Goal: Communication & Community: Answer question/provide support

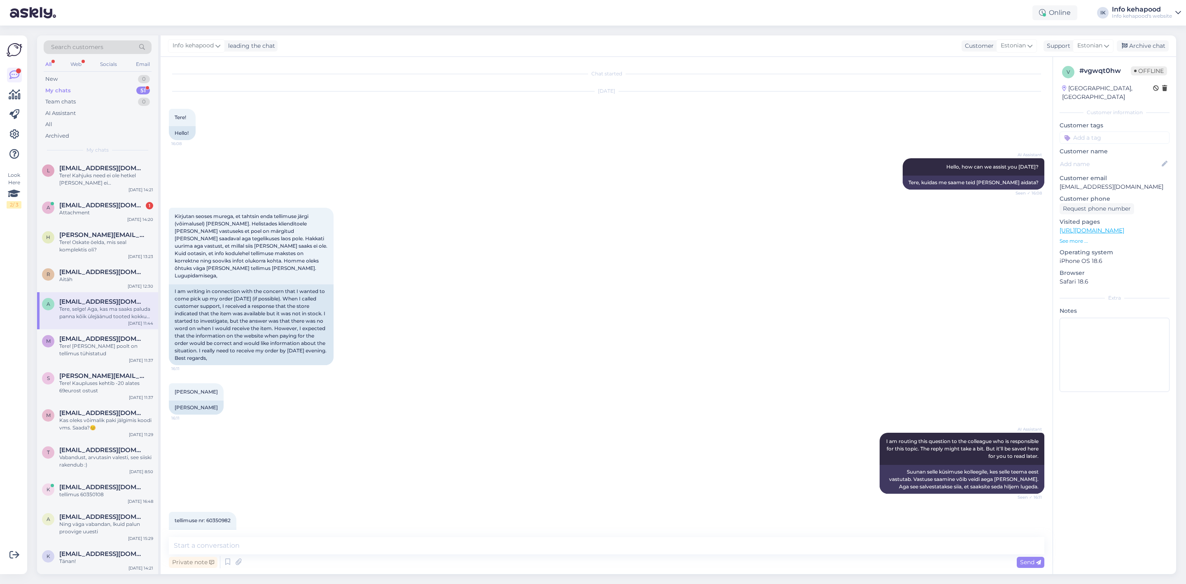
scroll to position [289, 0]
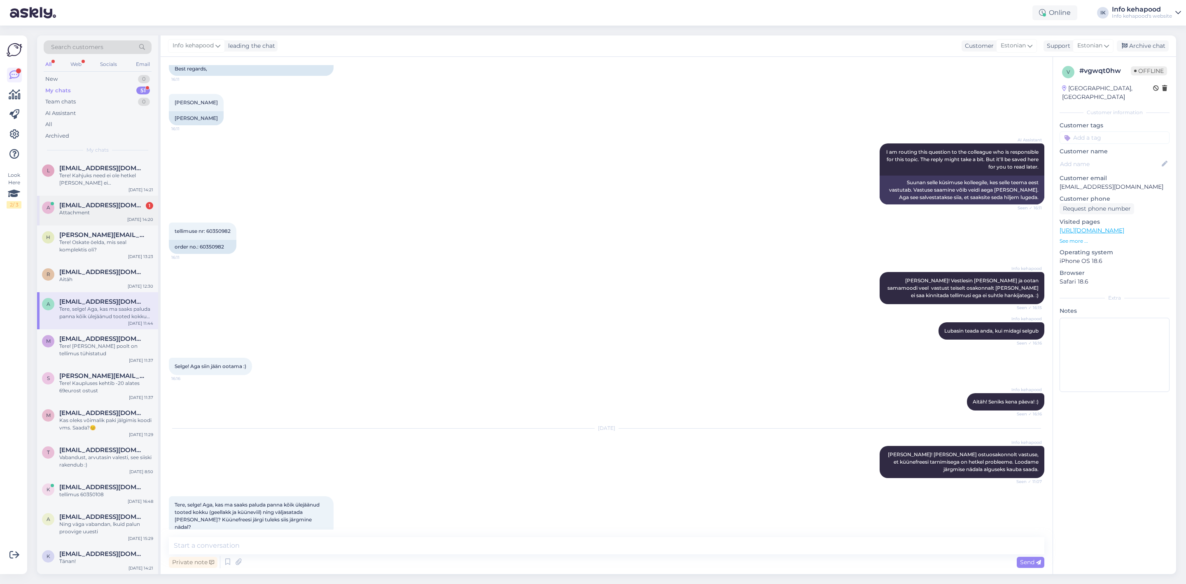
click at [96, 204] on span "[EMAIL_ADDRESS][DOMAIN_NAME]" at bounding box center [102, 204] width 86 height 7
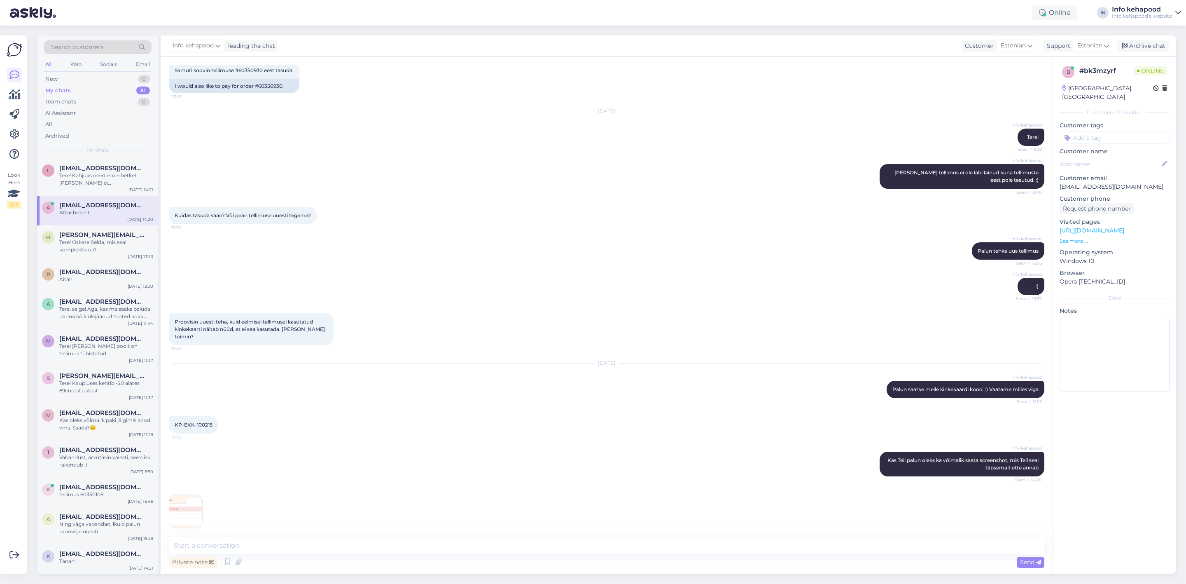
drag, startPoint x: 341, startPoint y: 464, endPoint x: 380, endPoint y: 463, distance: 39.1
click at [341, 464] on div "Info kehapood Kas Teil palun oleks ka võimalik saata screenshot, mis Teil seal …" at bounding box center [607, 463] width 876 height 43
click at [612, 555] on div "Private note Send" at bounding box center [607, 562] width 876 height 16
click at [202, 495] on img at bounding box center [185, 511] width 33 height 33
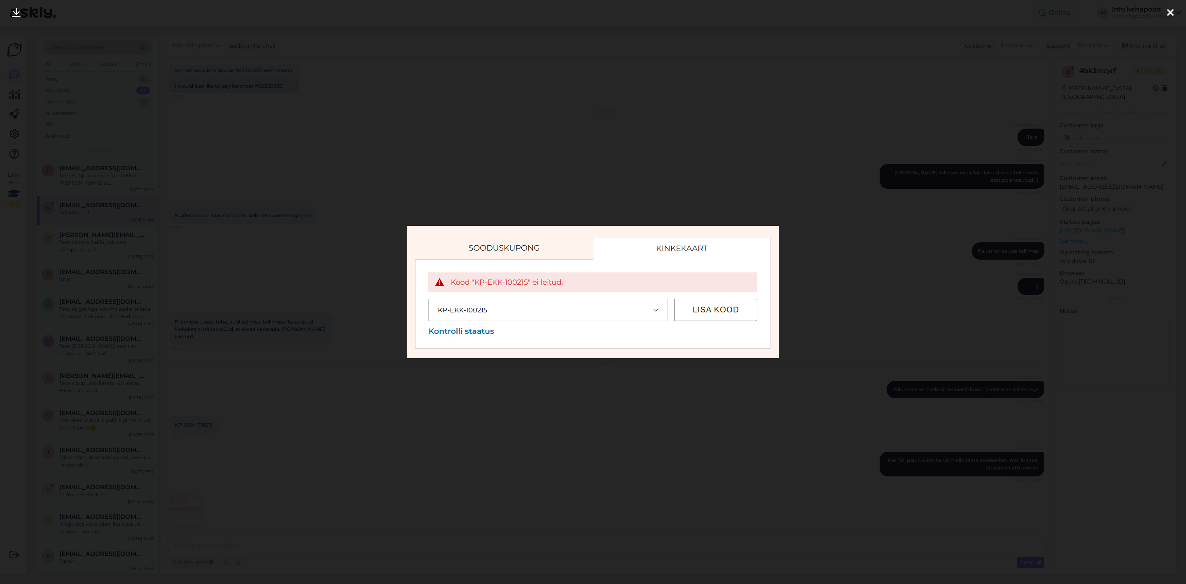
click at [316, 292] on div at bounding box center [593, 292] width 1186 height 584
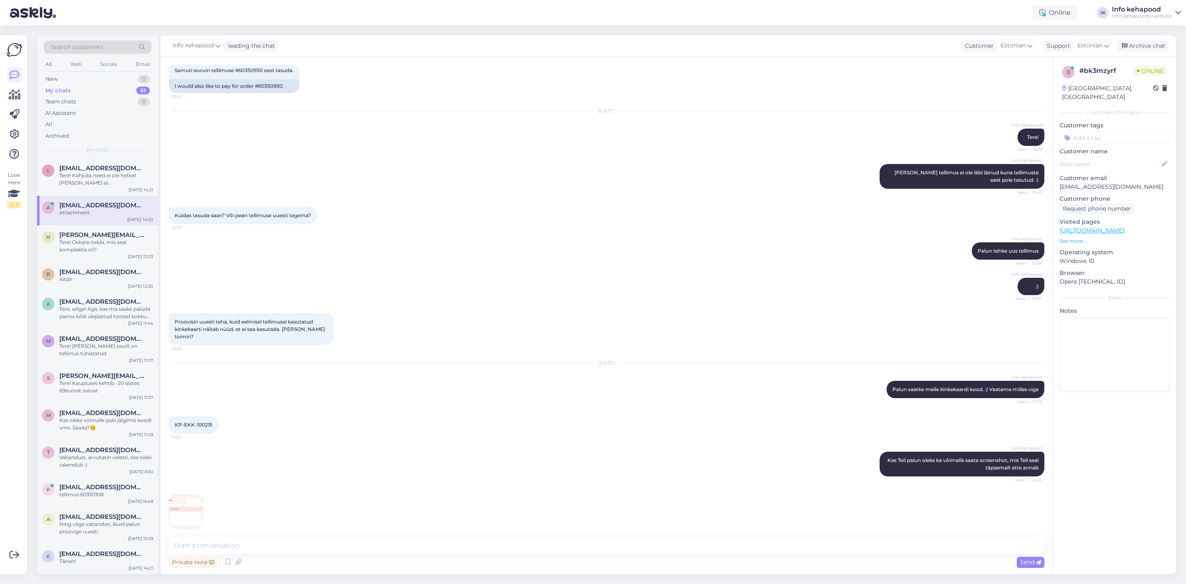
click at [105, 211] on div "Attachment" at bounding box center [106, 212] width 94 height 7
click at [97, 177] on div "Tere! Kahjuks need ei ole hetkel [PERSON_NAME] ei [PERSON_NAME], kas on veel tu…" at bounding box center [106, 179] width 94 height 15
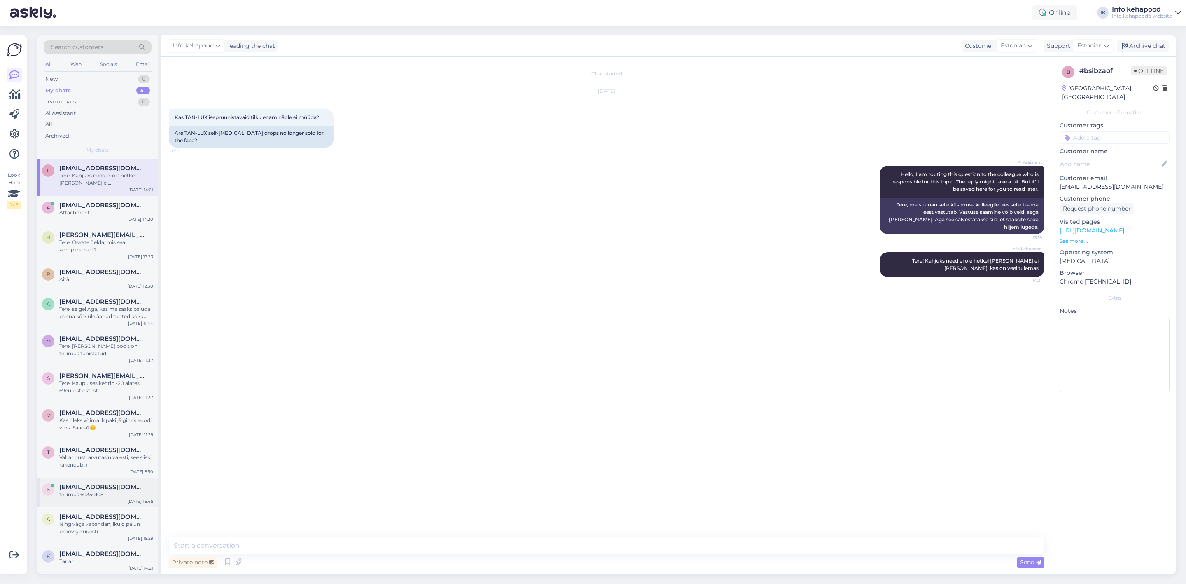
click at [100, 491] on div "tellimus 60350108" at bounding box center [106, 494] width 94 height 7
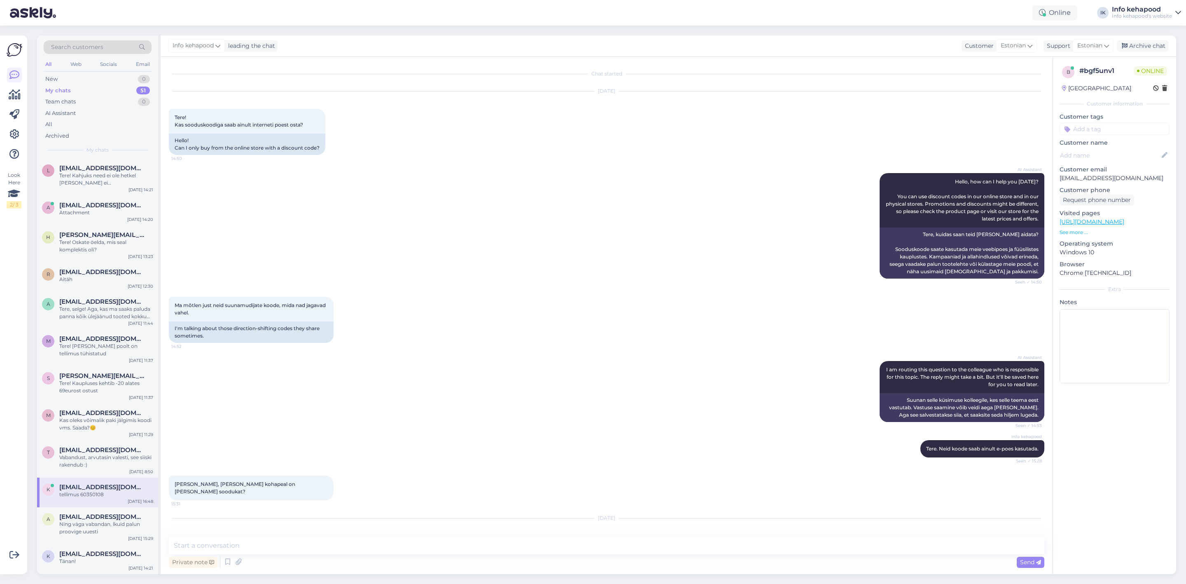
scroll to position [1426, 0]
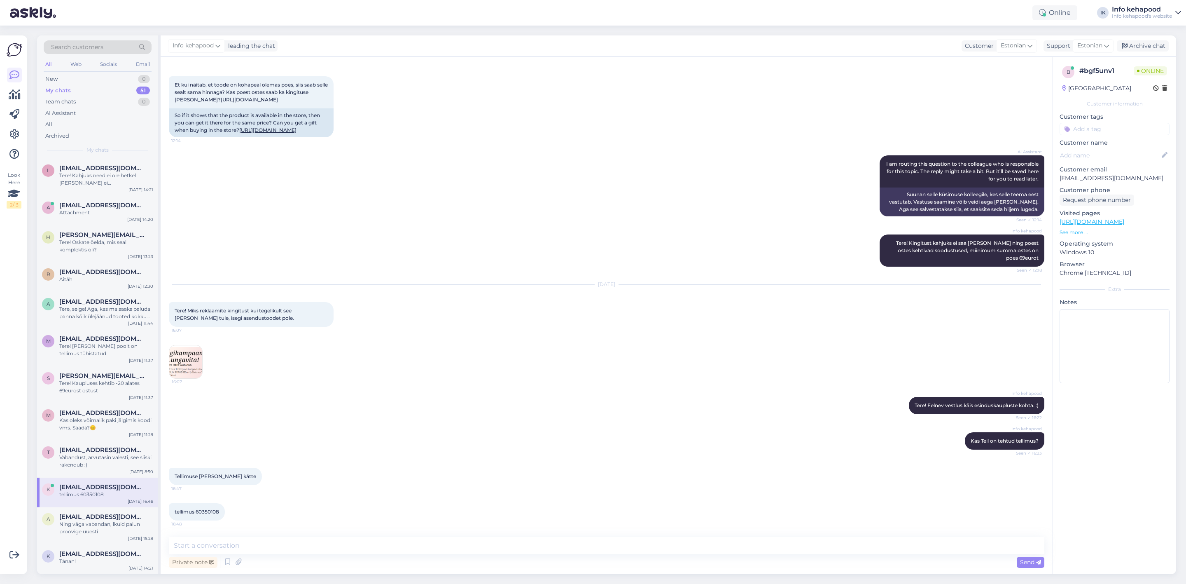
click at [195, 352] on img at bounding box center [185, 361] width 33 height 33
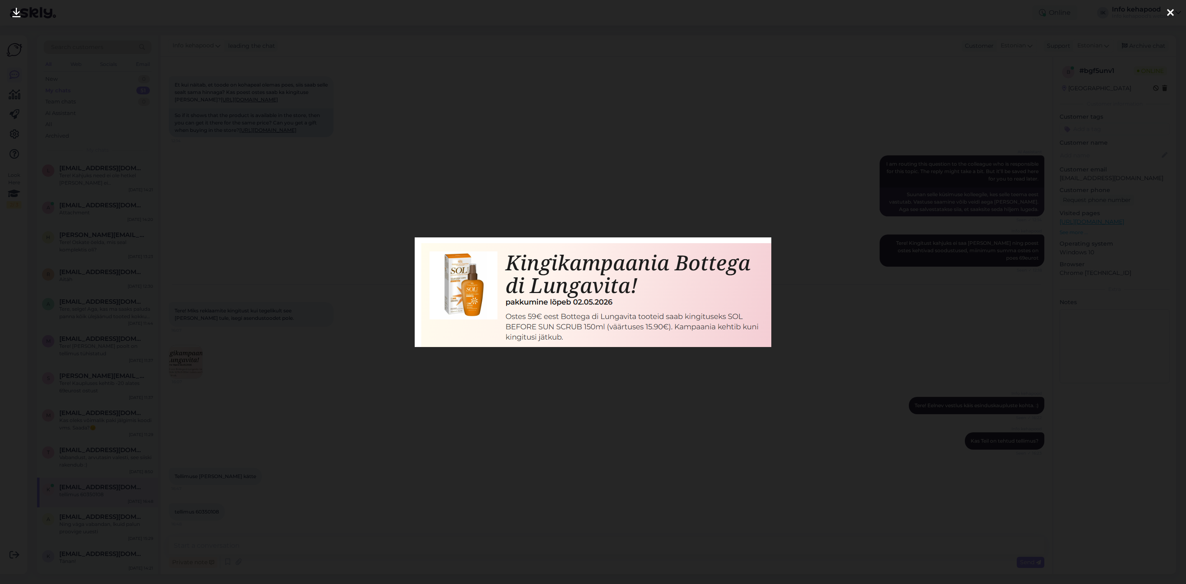
click at [300, 342] on div at bounding box center [593, 292] width 1186 height 584
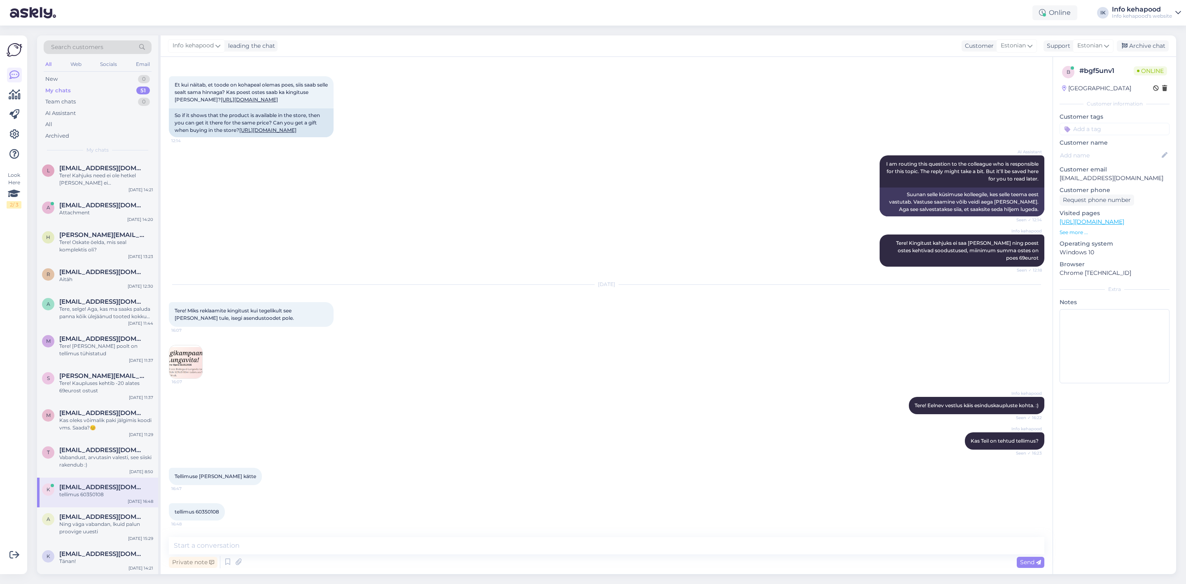
click at [196, 353] on img at bounding box center [185, 361] width 33 height 33
click at [108, 90] on div "My chats 51" at bounding box center [98, 91] width 108 height 12
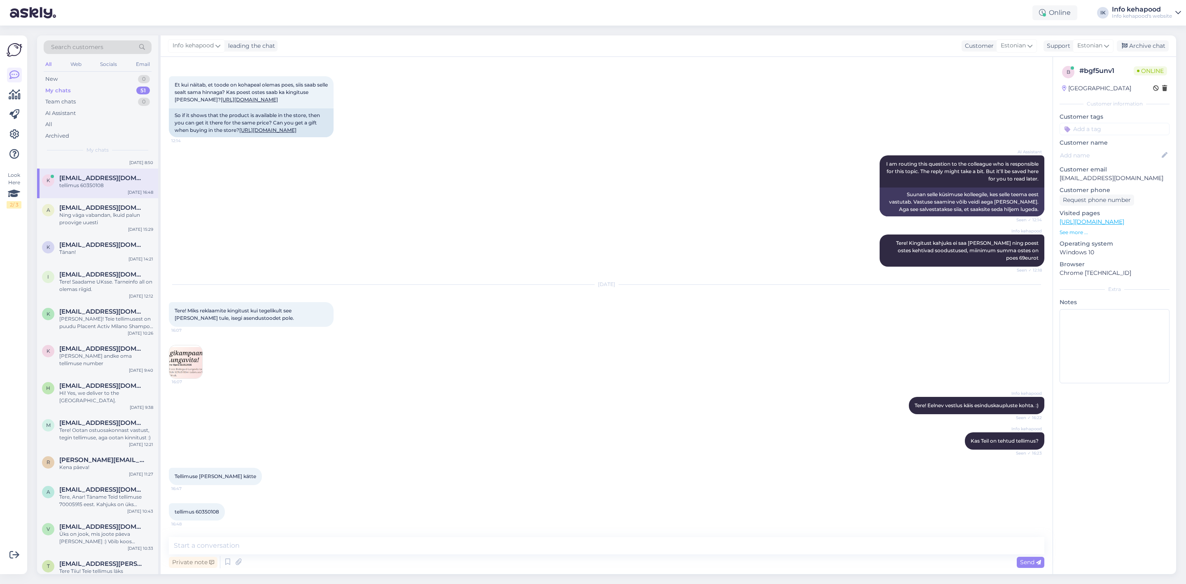
scroll to position [124, 0]
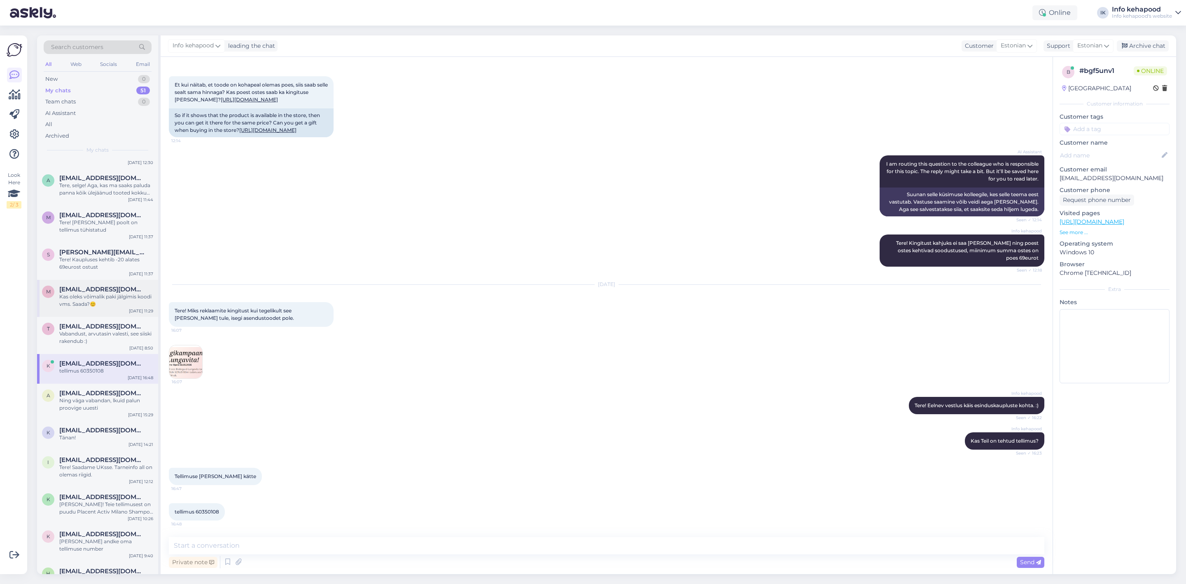
click at [101, 295] on div "Kas oleks võimalik paki jälgimis koodi vms. Saada?😊" at bounding box center [106, 300] width 94 height 15
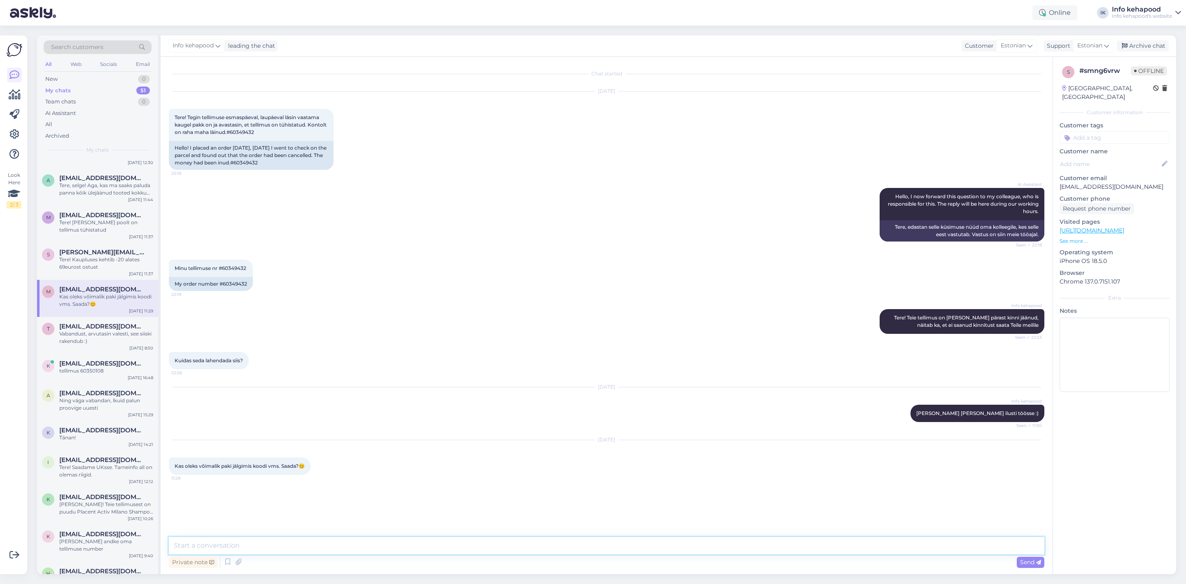
click at [227, 549] on textarea at bounding box center [607, 545] width 876 height 17
paste textarea "CC835326906EE"
type textarea "CC835326906EE"
